Goal: Find specific page/section: Find specific page/section

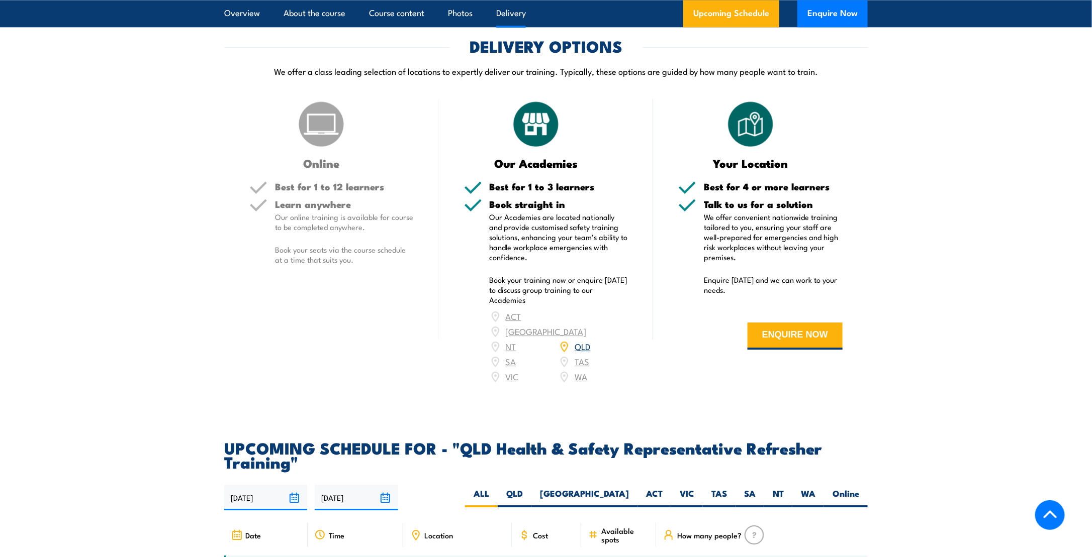
scroll to position [1407, 0]
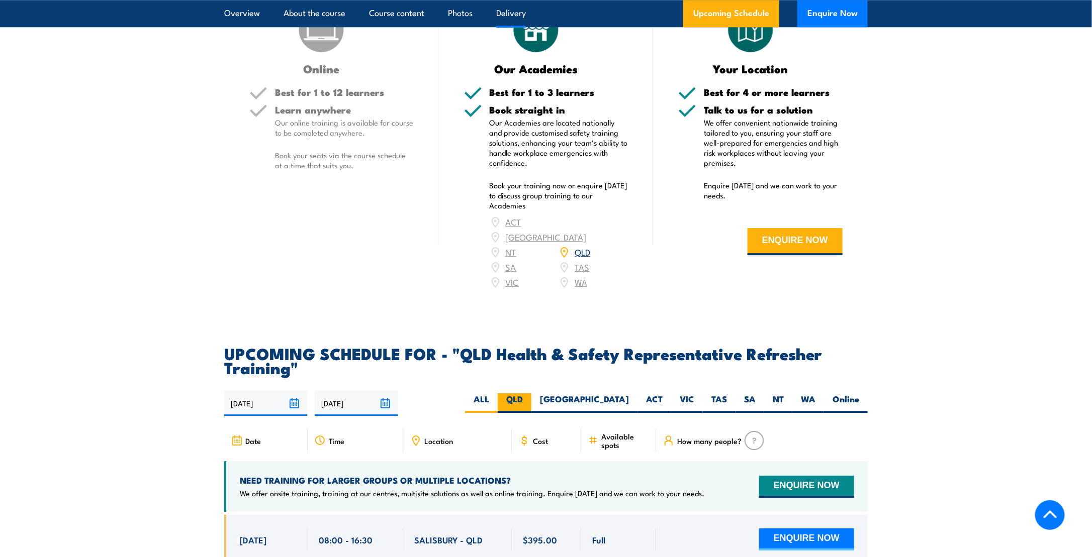
click at [531, 412] on label "QLD" at bounding box center [515, 404] width 34 height 20
click at [529, 400] on input "QLD" at bounding box center [526, 397] width 7 height 7
radio input "true"
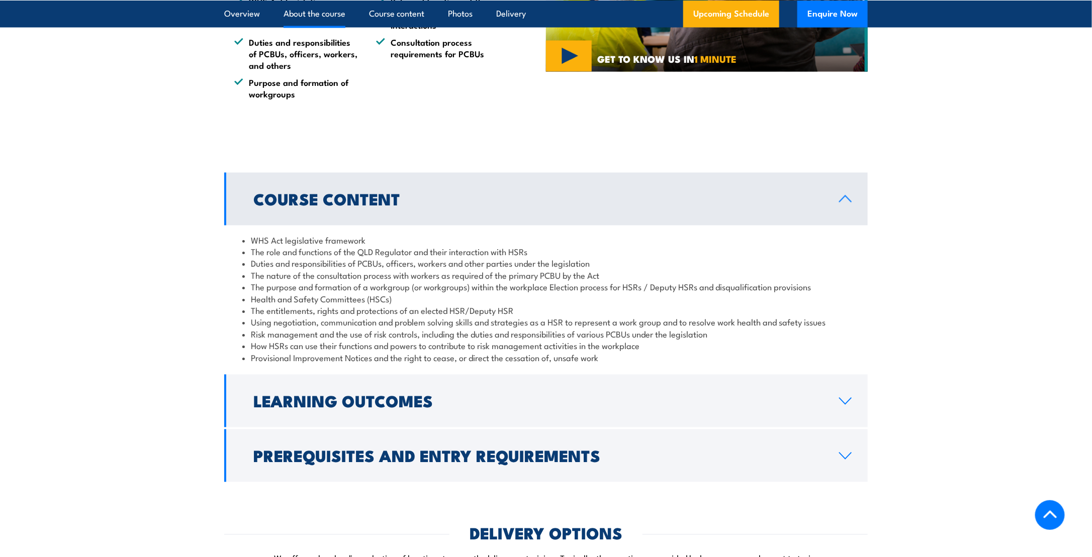
scroll to position [656, 0]
